Goal: Transaction & Acquisition: Book appointment/travel/reservation

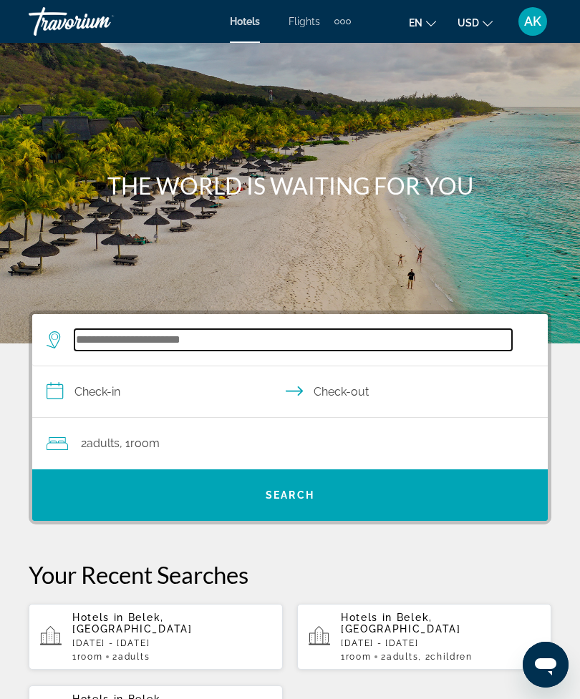
click at [107, 339] on input "Search widget" at bounding box center [292, 339] width 437 height 21
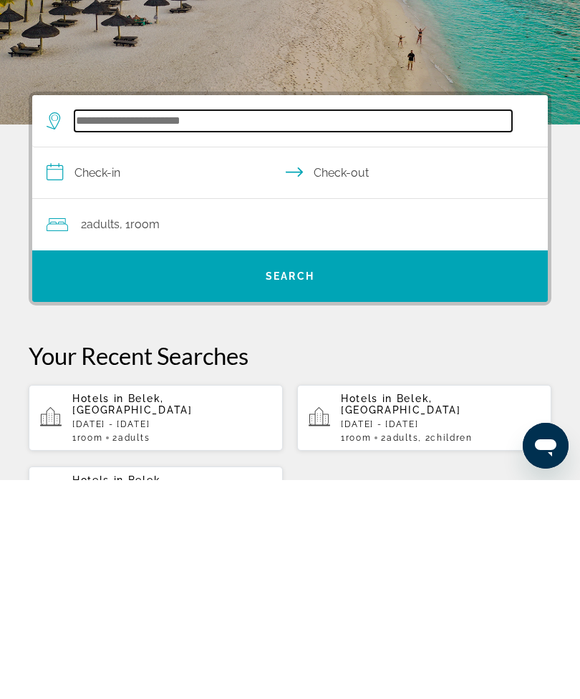
scroll to position [35, 0]
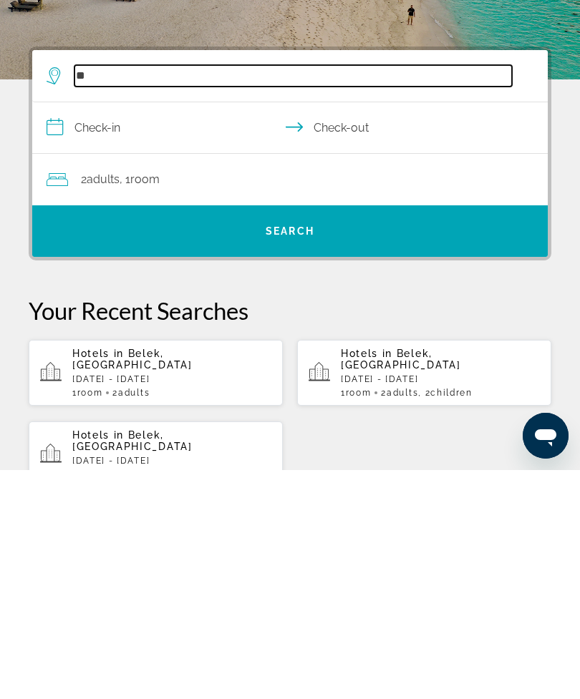
type input "*"
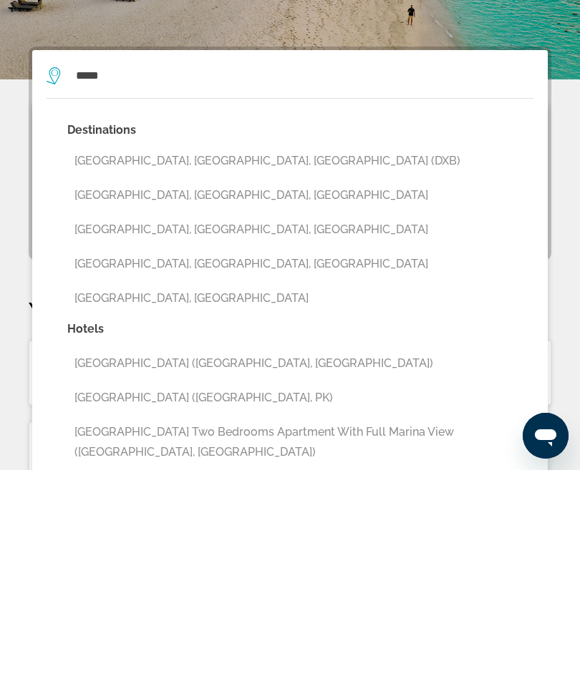
click at [95, 377] on button "[GEOGRAPHIC_DATA], [GEOGRAPHIC_DATA], [GEOGRAPHIC_DATA] (DXB)" at bounding box center [300, 390] width 466 height 27
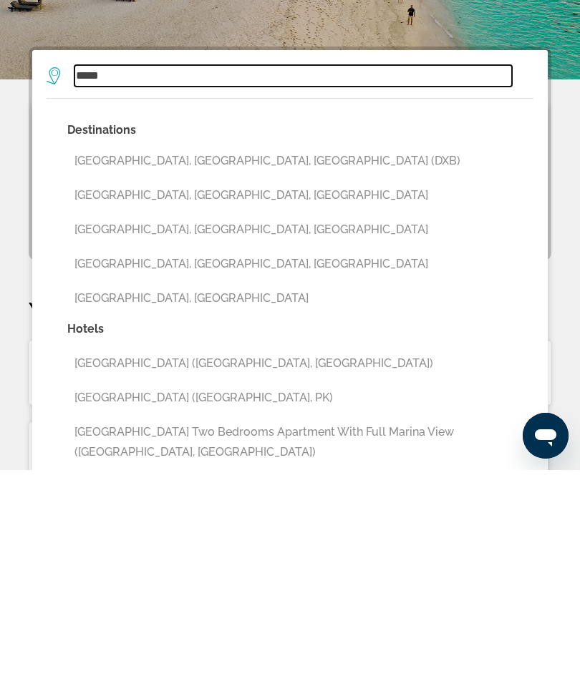
type input "**********"
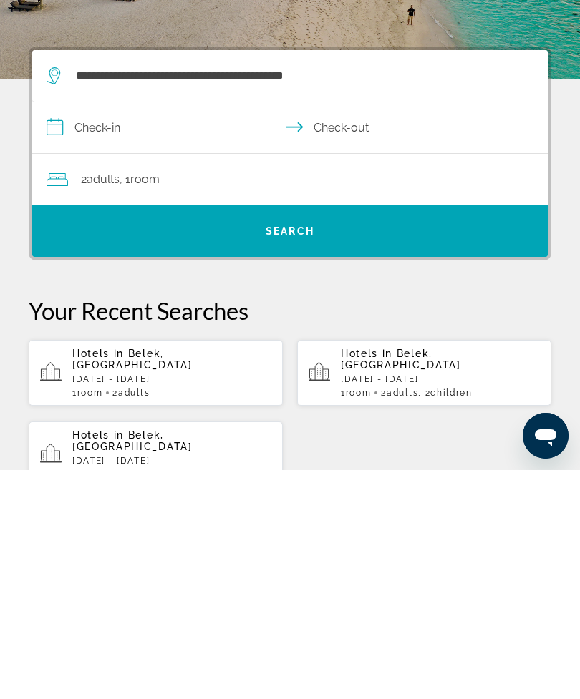
click at [116, 331] on input "**********" at bounding box center [292, 358] width 521 height 55
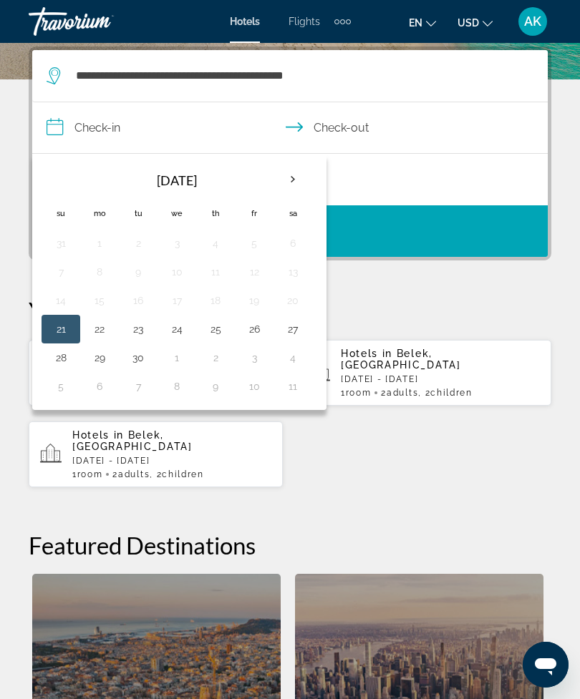
click at [296, 183] on th "Next month" at bounding box center [292, 180] width 39 height 32
click at [219, 245] on button "2" at bounding box center [215, 243] width 23 height 20
click at [296, 275] on button "11" at bounding box center [292, 272] width 23 height 20
type input "**********"
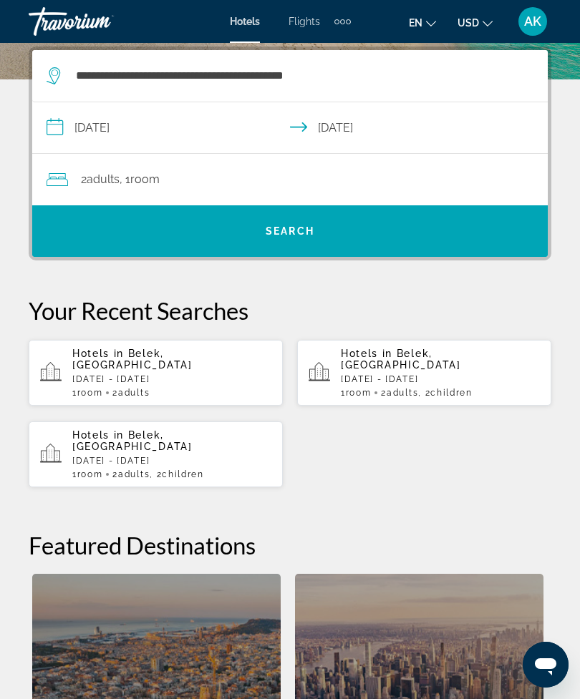
click at [112, 183] on span "Adults" at bounding box center [103, 180] width 33 height 14
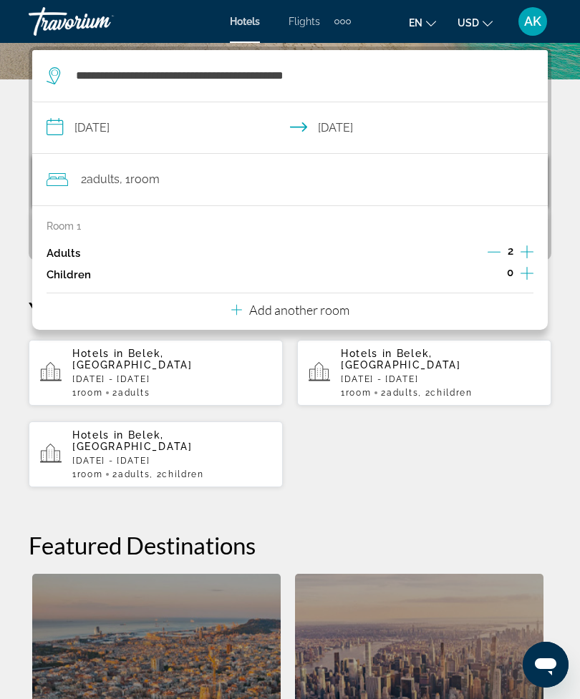
click at [497, 250] on icon "Decrement adults" at bounding box center [494, 252] width 13 height 13
click at [336, 454] on div "Hotels in [GEOGRAPHIC_DATA], [GEOGRAPHIC_DATA] [DATE] - [DATE] 1 Room rooms 2 A…" at bounding box center [290, 413] width 523 height 149
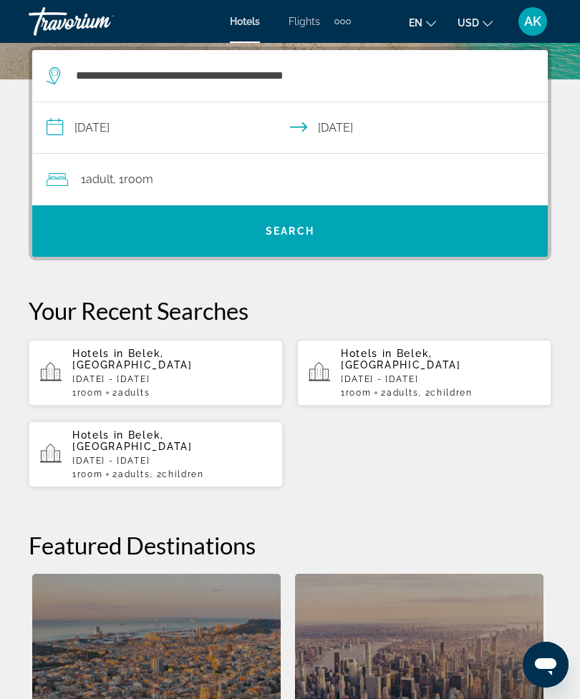
click at [272, 230] on span "Search" at bounding box center [290, 231] width 49 height 11
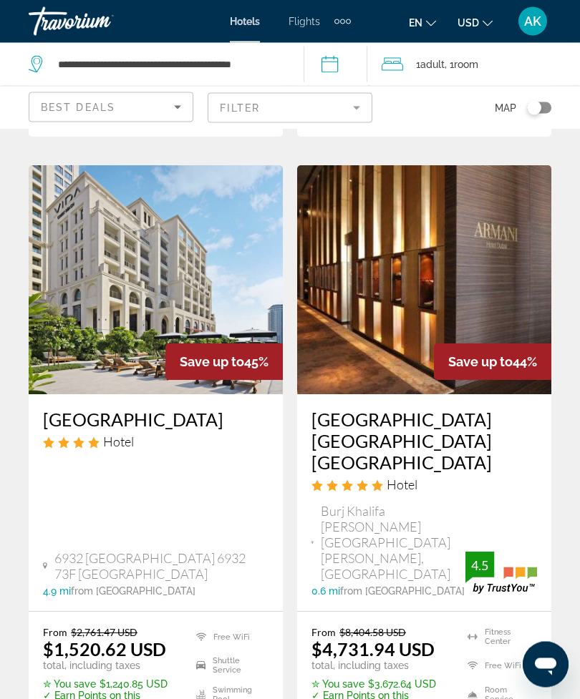
scroll to position [2951, 0]
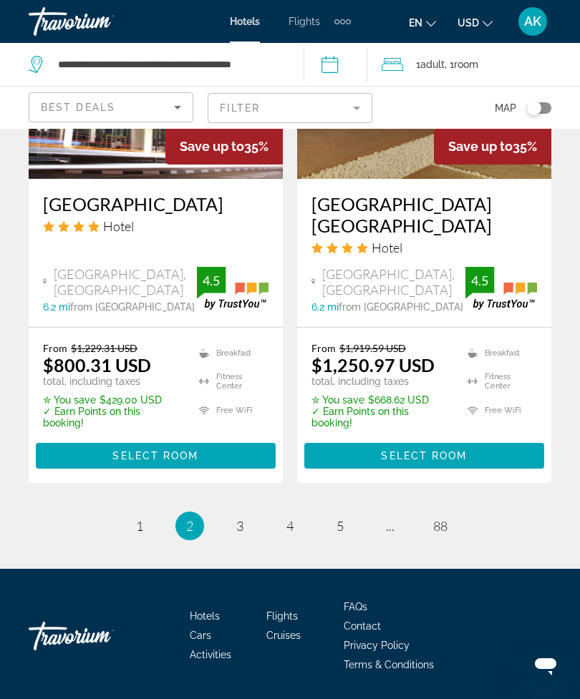
scroll to position [3025, 0]
click at [246, 531] on link "page 3" at bounding box center [240, 526] width 25 height 25
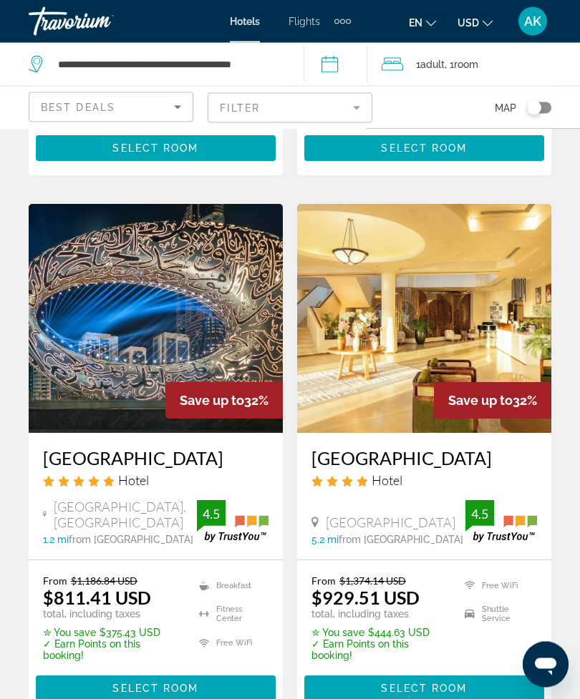
scroll to position [2907, 0]
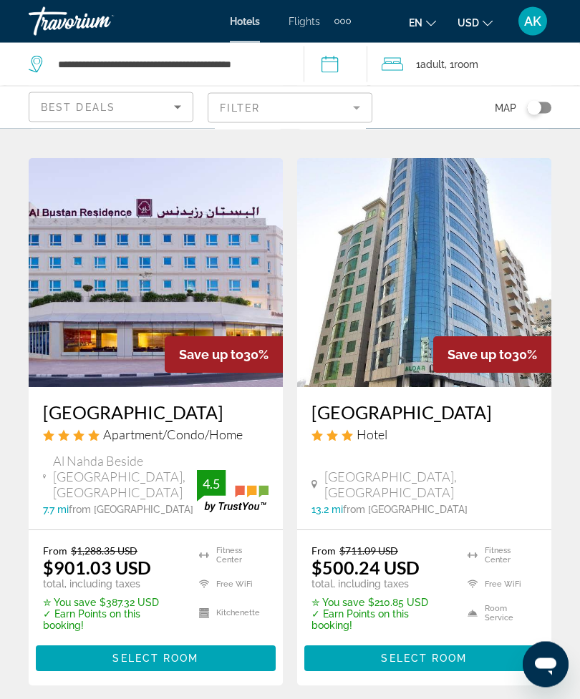
scroll to position [1164, 0]
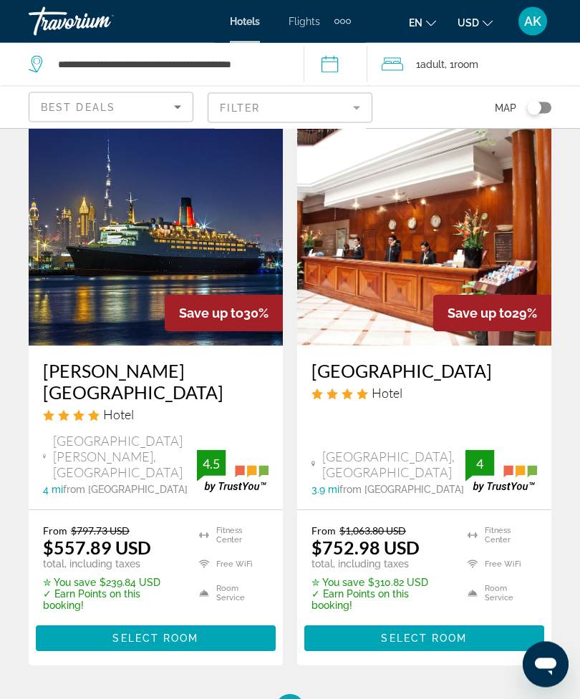
scroll to position [2898, 0]
click at [336, 699] on span "5" at bounding box center [339, 709] width 7 height 16
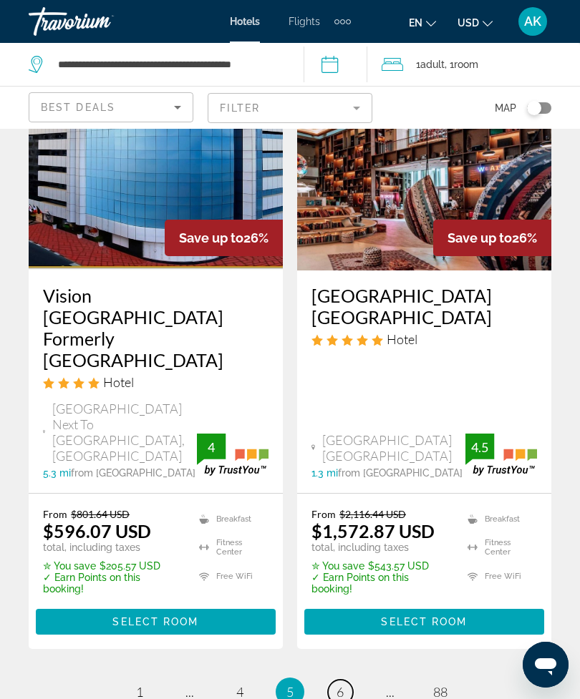
scroll to position [3068, 0]
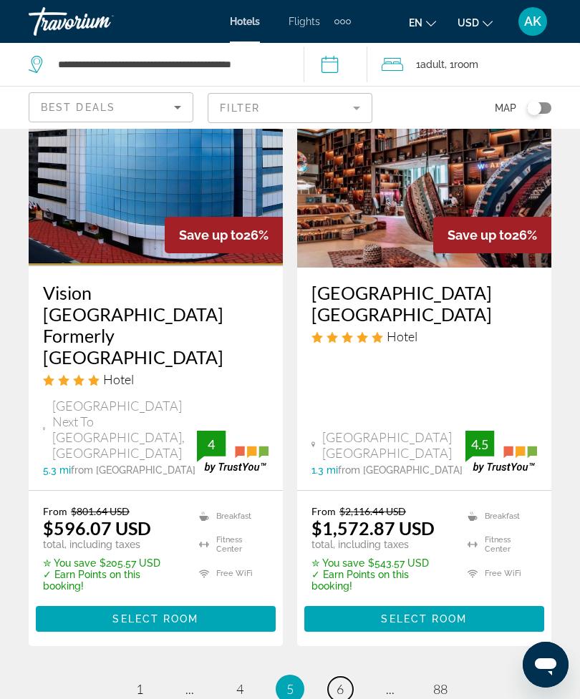
click at [340, 682] on span "6" at bounding box center [339, 690] width 7 height 16
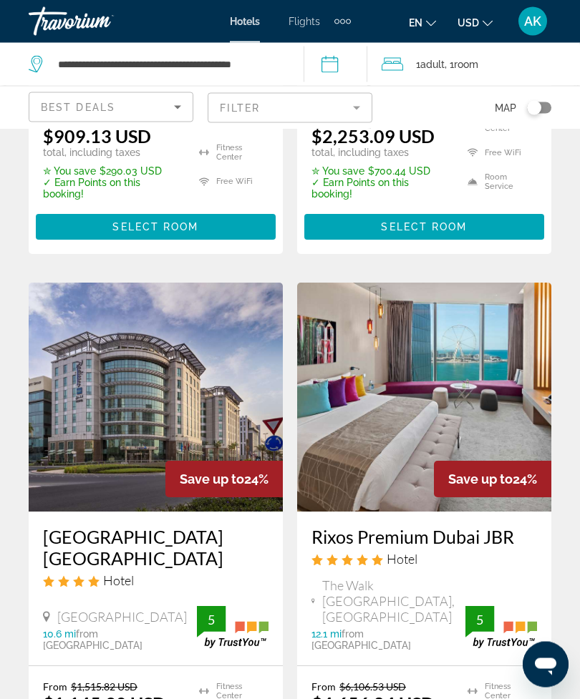
scroll to position [2879, 0]
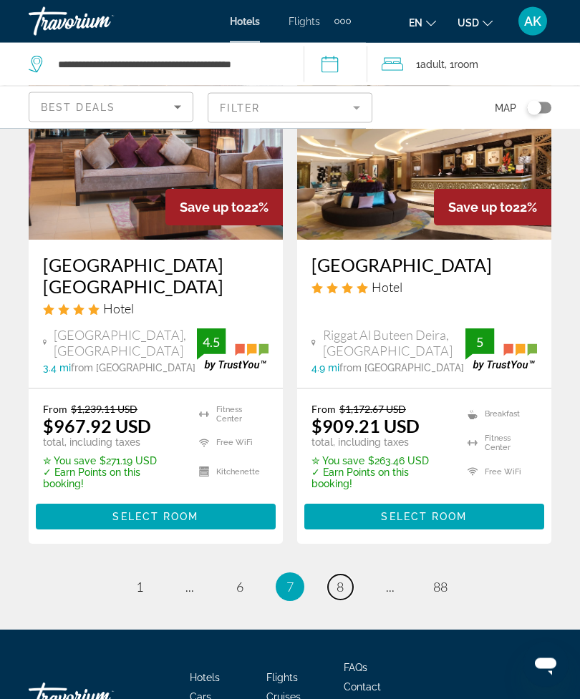
scroll to position [3031, 0]
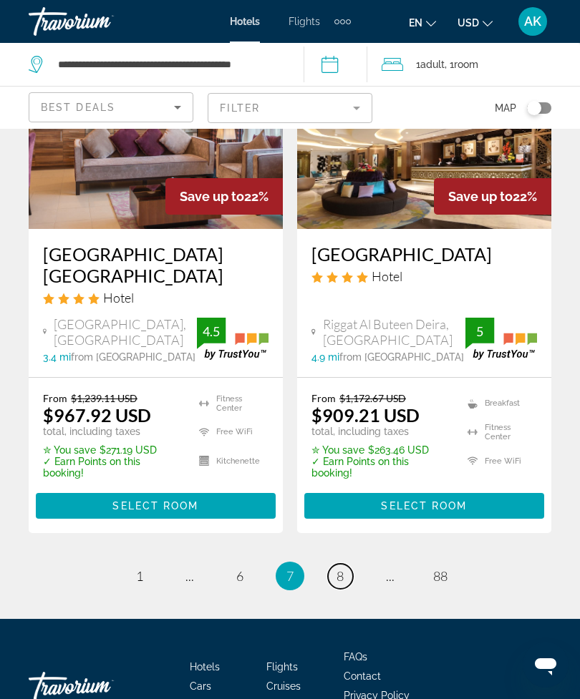
click at [344, 564] on link "page 8" at bounding box center [340, 576] width 25 height 25
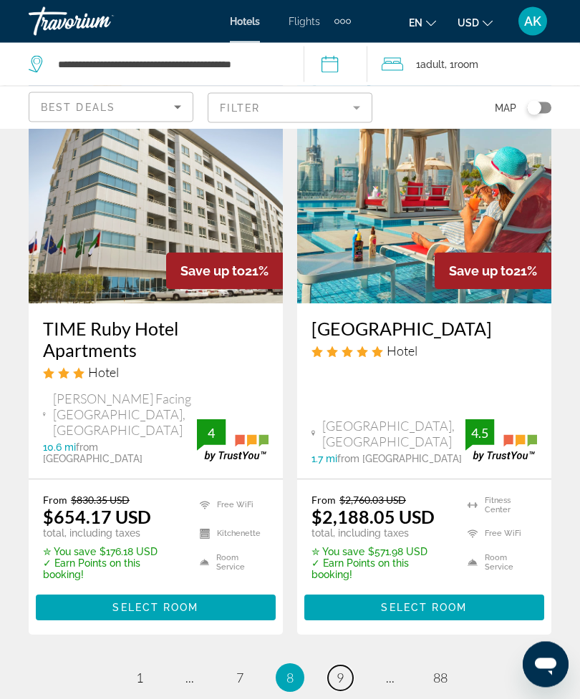
scroll to position [2935, 0]
click at [337, 670] on span "9" at bounding box center [339, 678] width 7 height 16
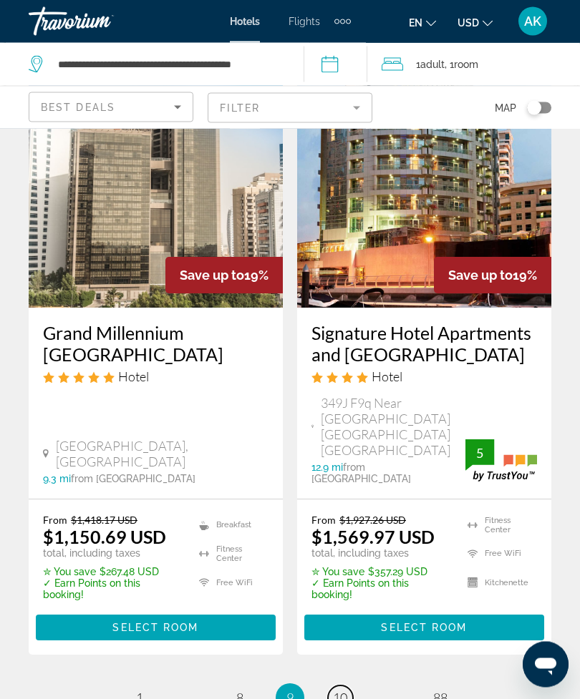
scroll to position [2937, 0]
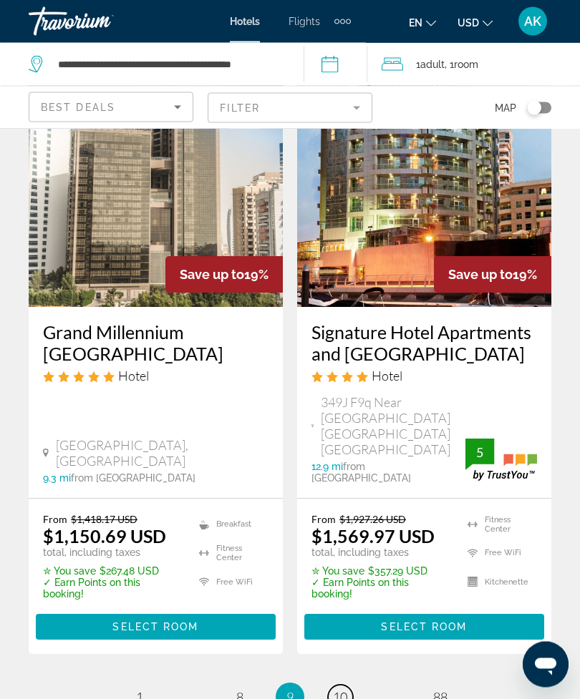
click at [347, 686] on link "page 10" at bounding box center [340, 698] width 25 height 25
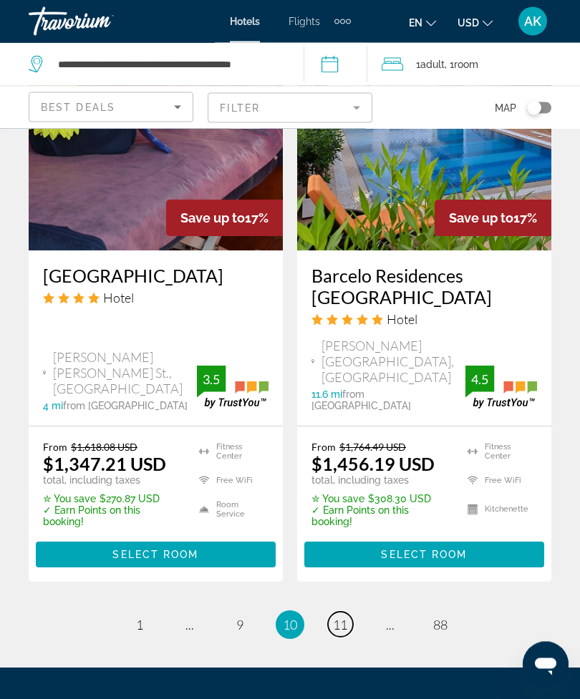
scroll to position [2993, 0]
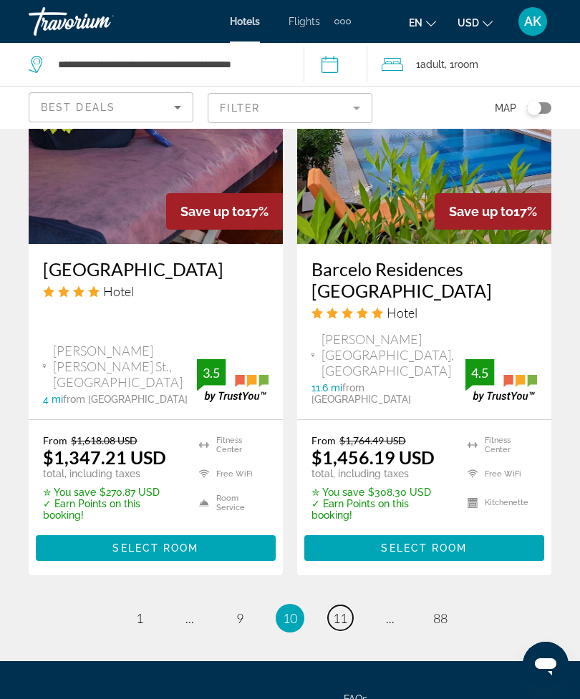
click at [345, 611] on span "11" at bounding box center [340, 619] width 14 height 16
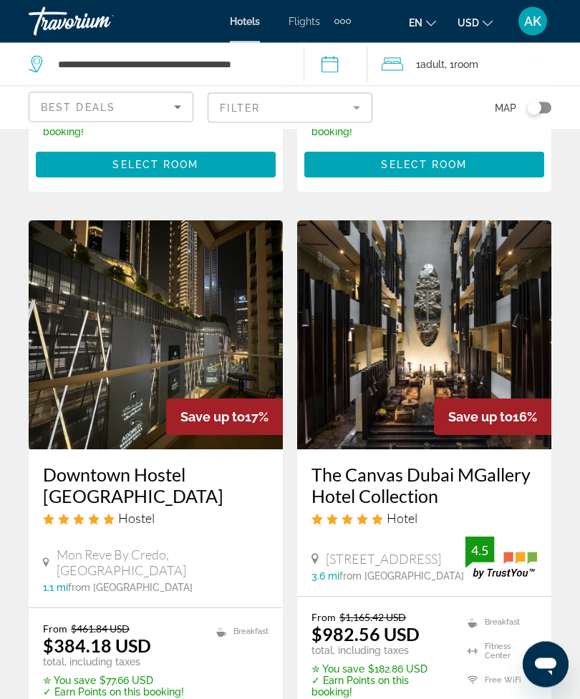
scroll to position [542, 0]
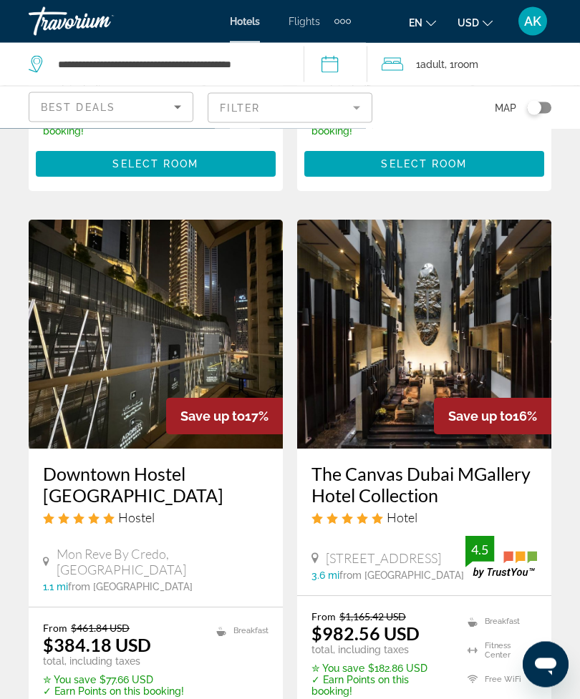
click at [130, 330] on img "Main content" at bounding box center [156, 335] width 254 height 229
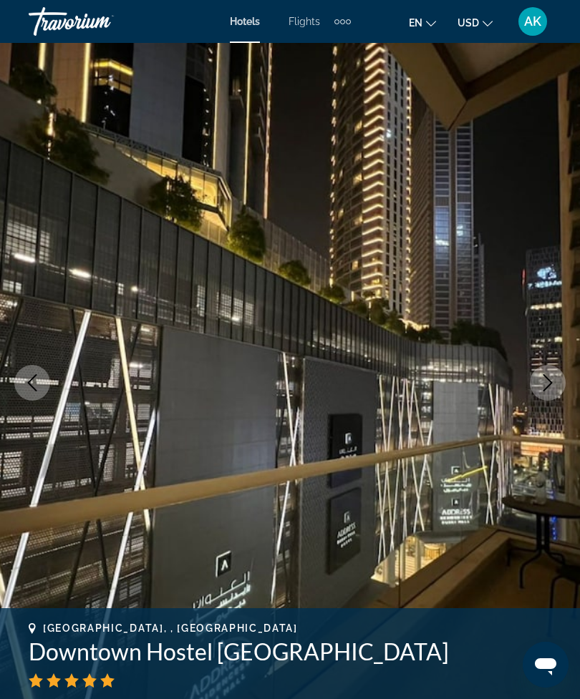
click at [535, 384] on button "Next image" at bounding box center [548, 383] width 36 height 36
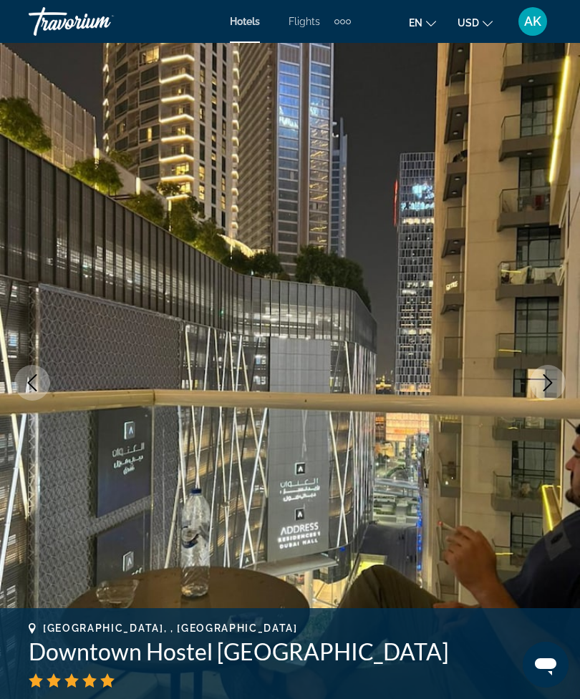
click at [545, 389] on icon "Next image" at bounding box center [547, 382] width 17 height 17
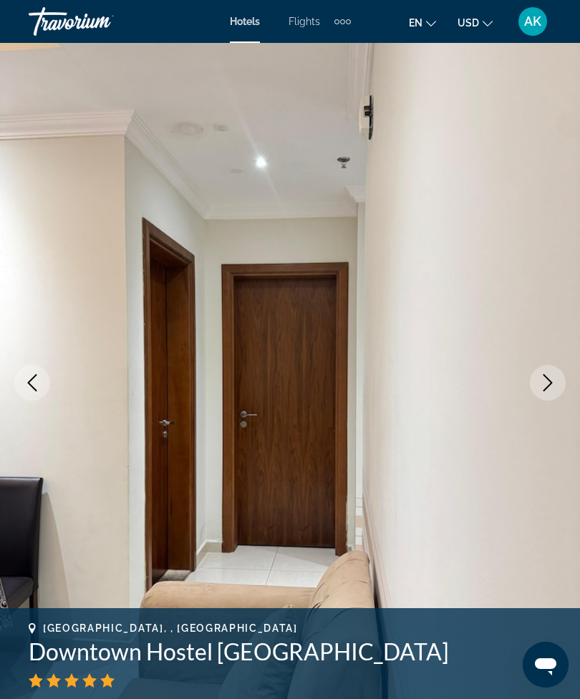
click at [545, 389] on icon "Next image" at bounding box center [547, 382] width 17 height 17
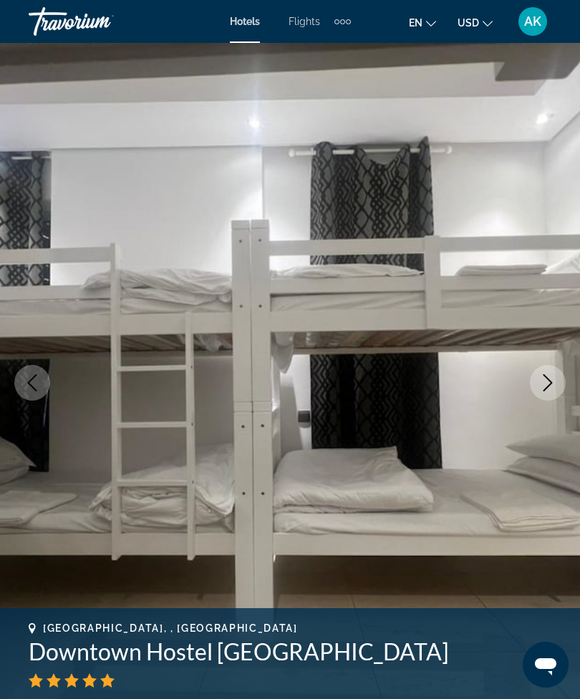
click at [547, 385] on icon "Next image" at bounding box center [547, 382] width 17 height 17
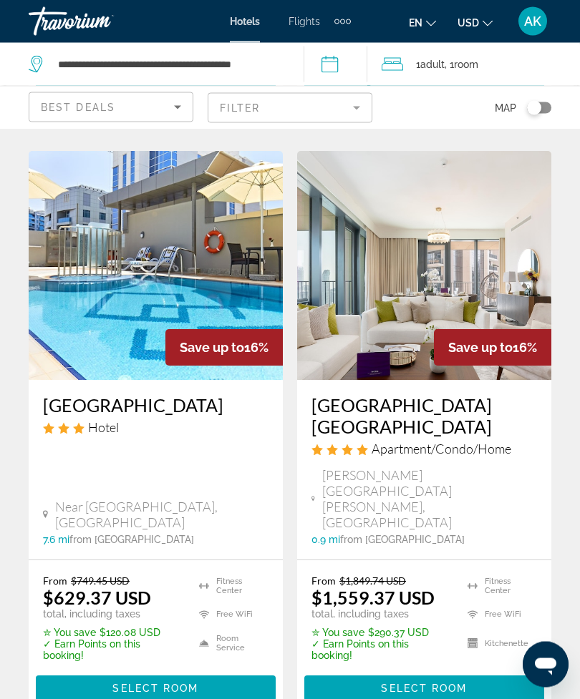
scroll to position [2993, 0]
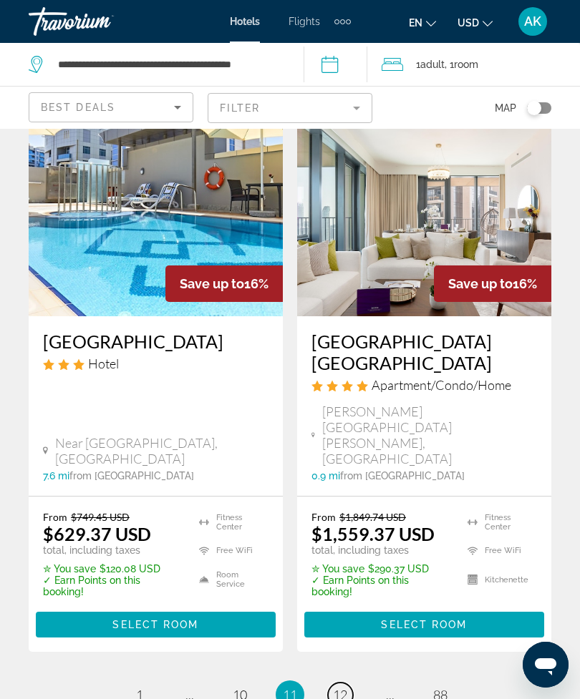
click at [340, 687] on span "12" at bounding box center [340, 695] width 14 height 16
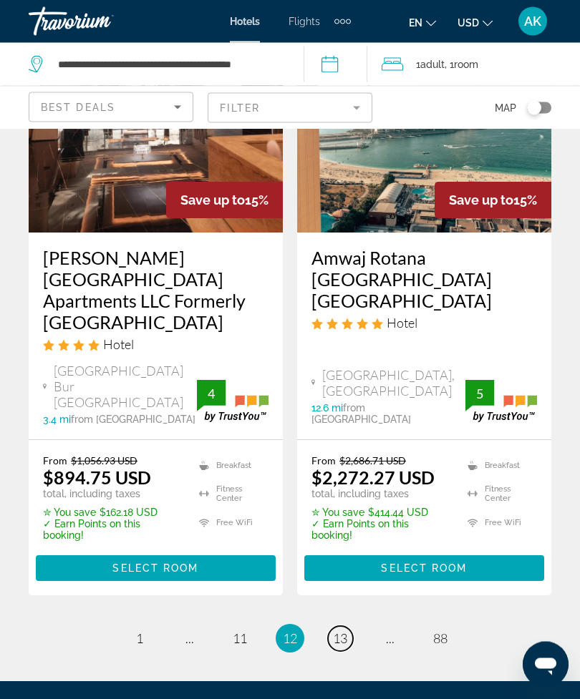
scroll to position [2973, 0]
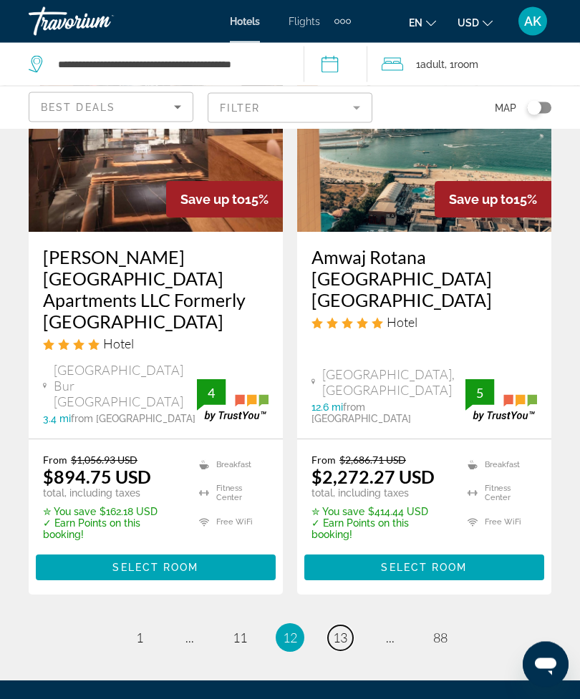
click at [337, 631] on span "13" at bounding box center [340, 639] width 14 height 16
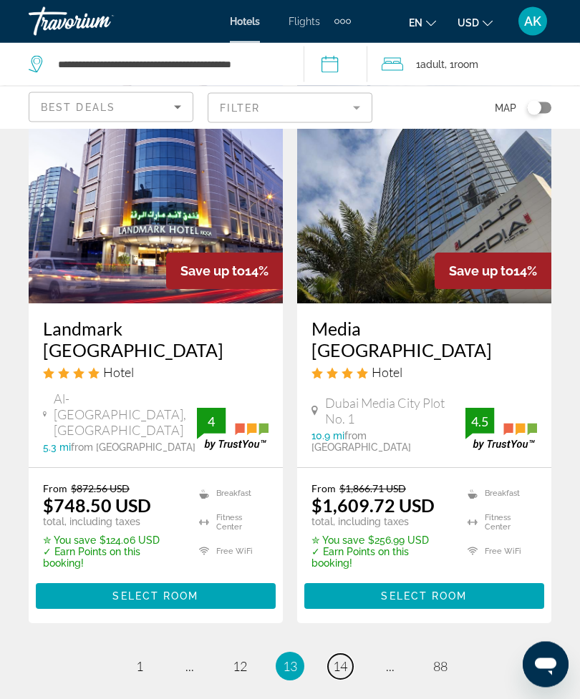
scroll to position [2989, 0]
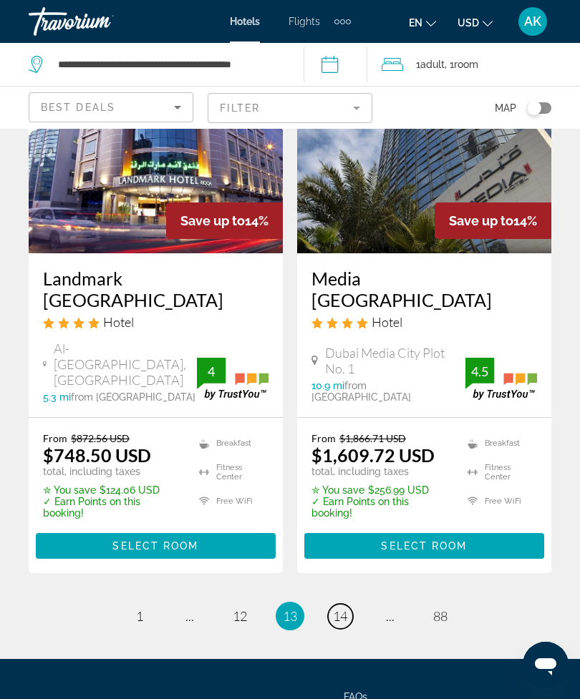
click at [344, 609] on span "14" at bounding box center [340, 617] width 14 height 16
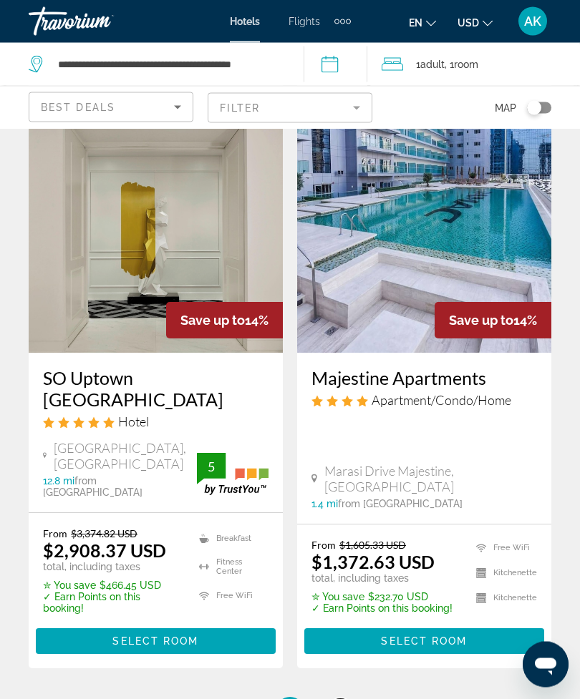
scroll to position [2901, 0]
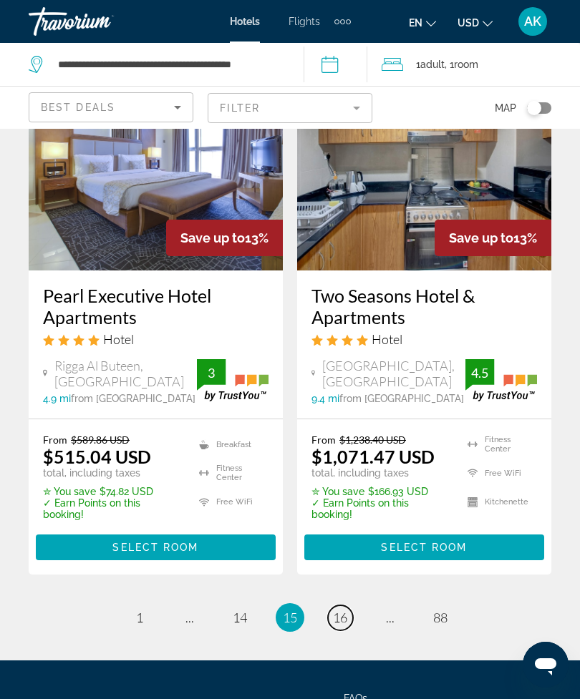
scroll to position [2980, 0]
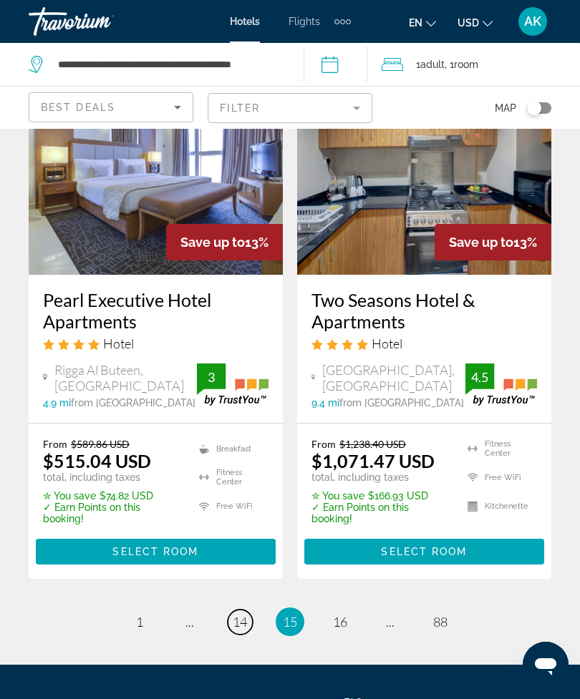
click at [245, 614] on span "14" at bounding box center [240, 622] width 14 height 16
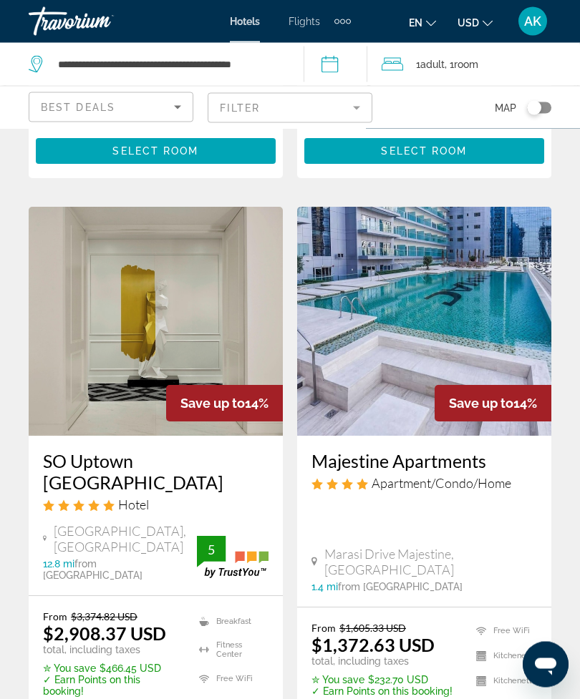
scroll to position [2995, 0]
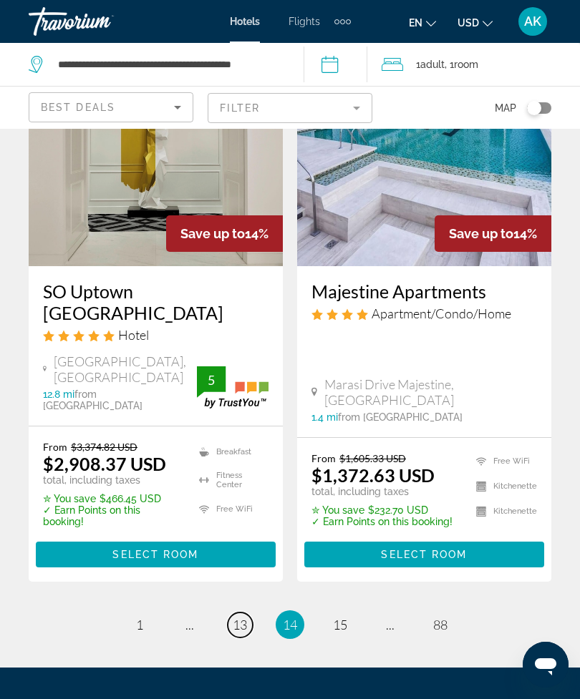
click at [251, 613] on link "page 13" at bounding box center [240, 625] width 25 height 25
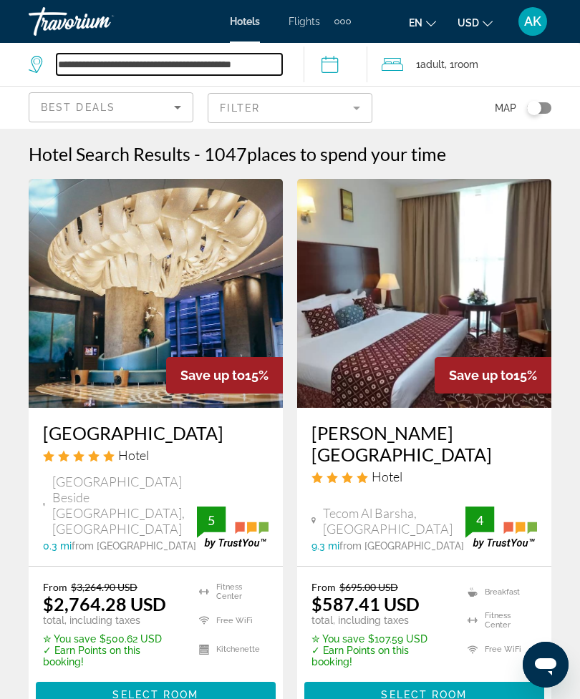
click at [117, 56] on input "**********" at bounding box center [170, 64] width 226 height 21
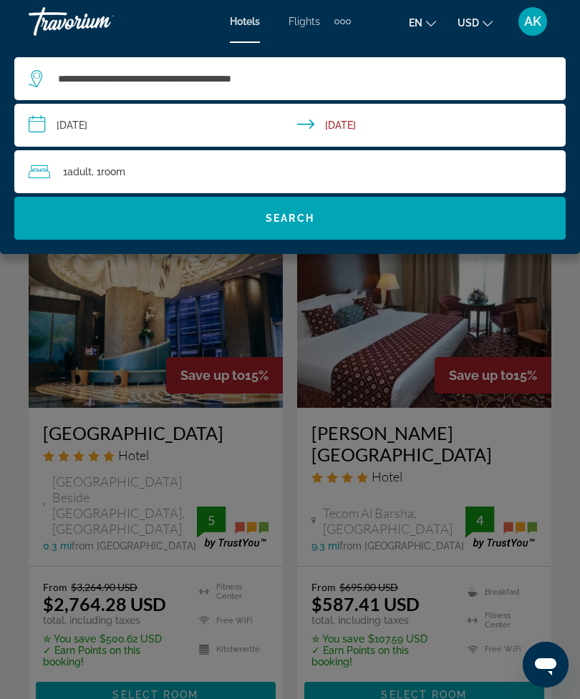
click at [204, 325] on div "Main content" at bounding box center [290, 349] width 580 height 699
